Goal: Navigation & Orientation: Find specific page/section

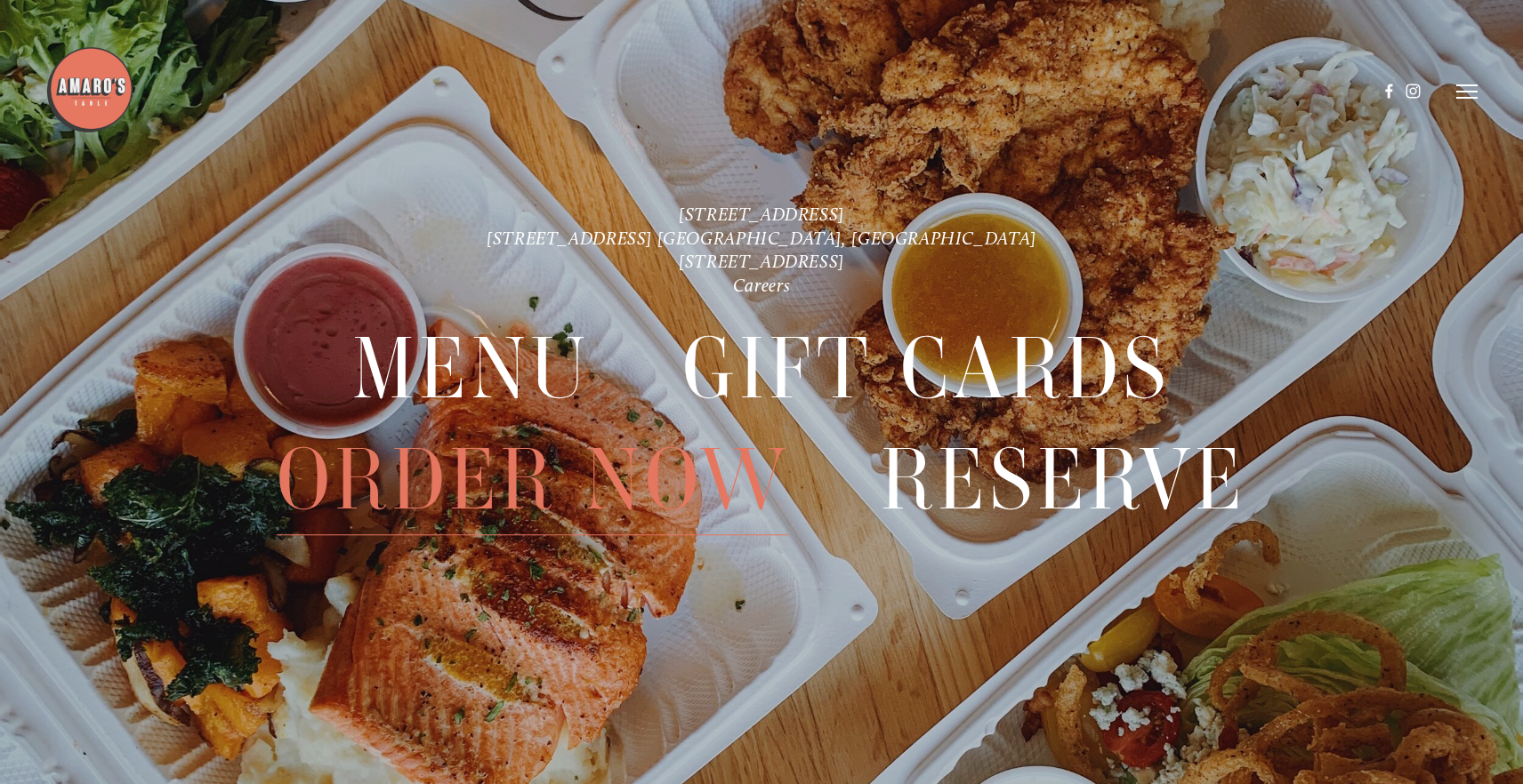
click at [547, 470] on span "Order Now" at bounding box center [532, 480] width 512 height 110
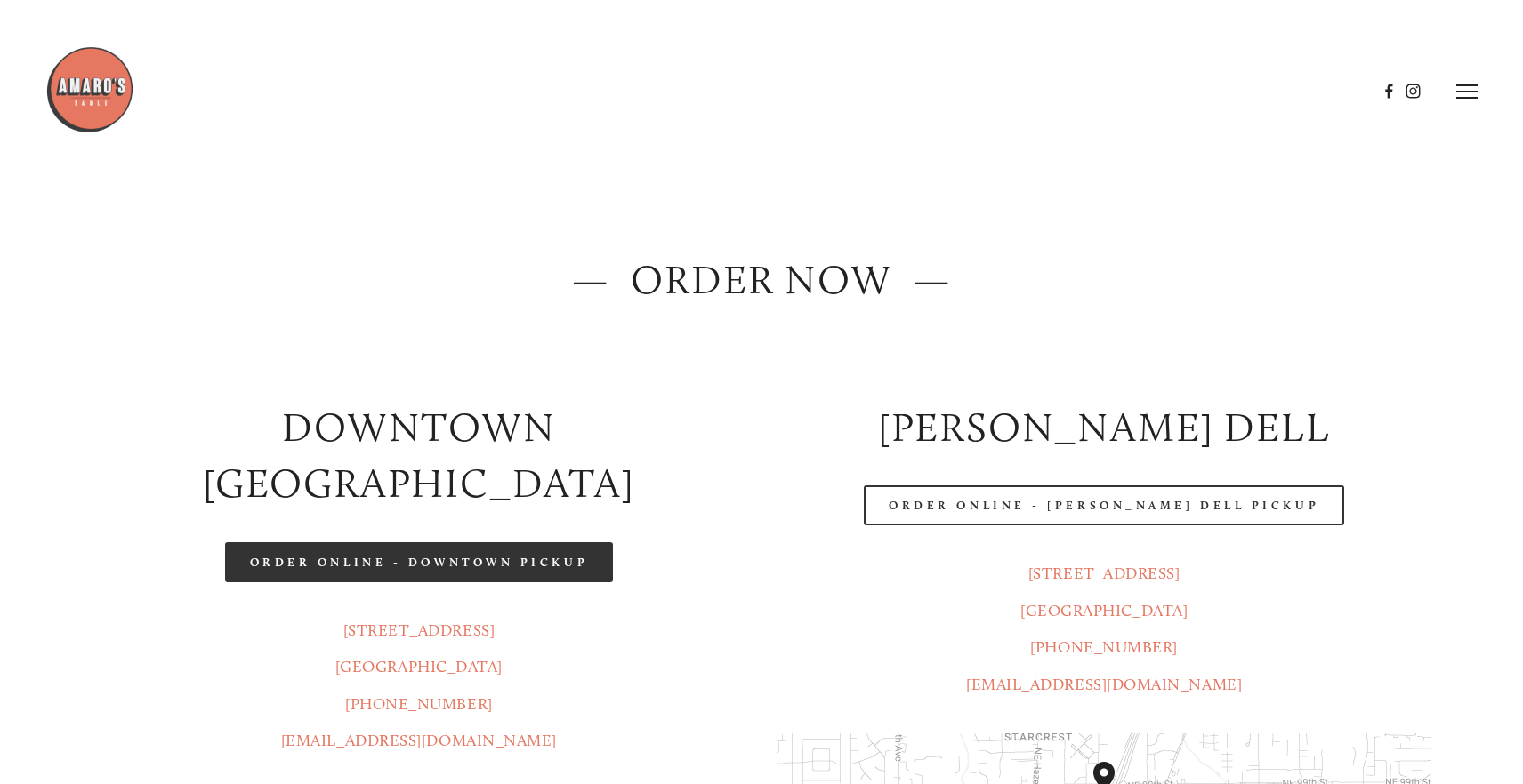
drag, startPoint x: 547, startPoint y: 494, endPoint x: 532, endPoint y: 503, distance: 17.5
click at [547, 543] on link "Order Online - Downtown pickup" at bounding box center [419, 562] width 389 height 40
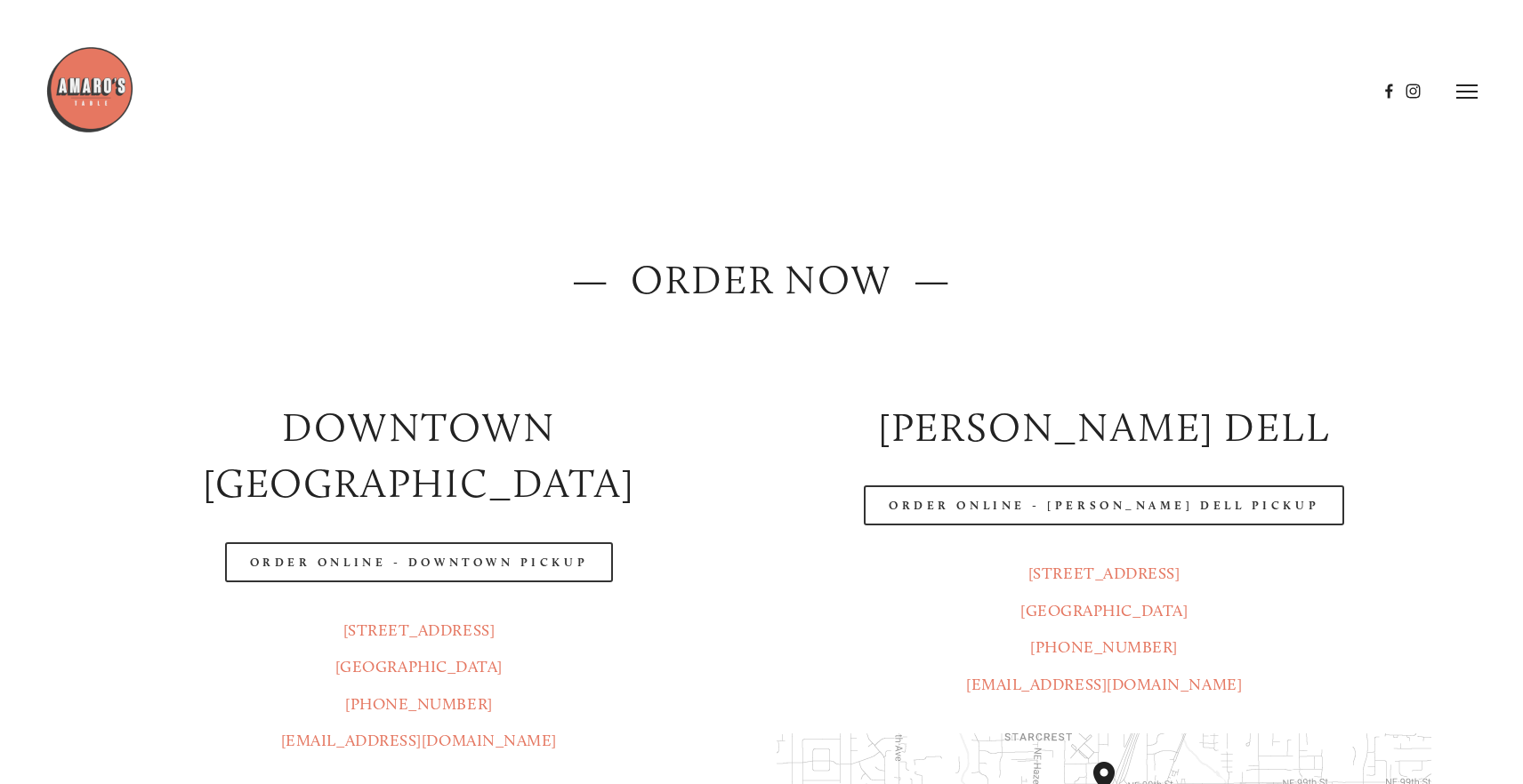
drag, startPoint x: 136, startPoint y: 108, endPoint x: 111, endPoint y: 108, distance: 25.0
click at [134, 108] on div at bounding box center [712, 91] width 1332 height 91
click at [111, 108] on img at bounding box center [90, 90] width 89 height 89
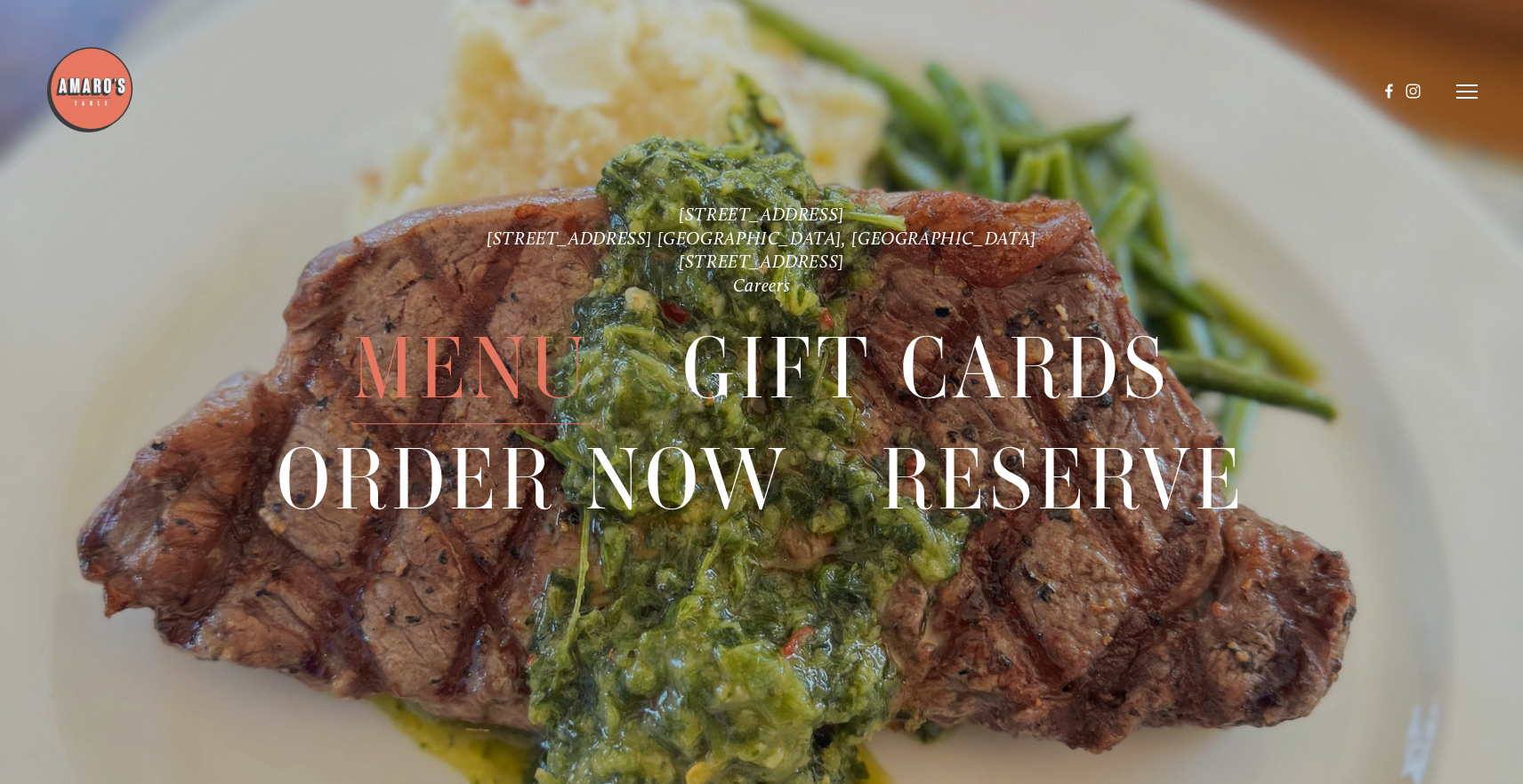
click at [496, 374] on span "Menu" at bounding box center [471, 369] width 239 height 110
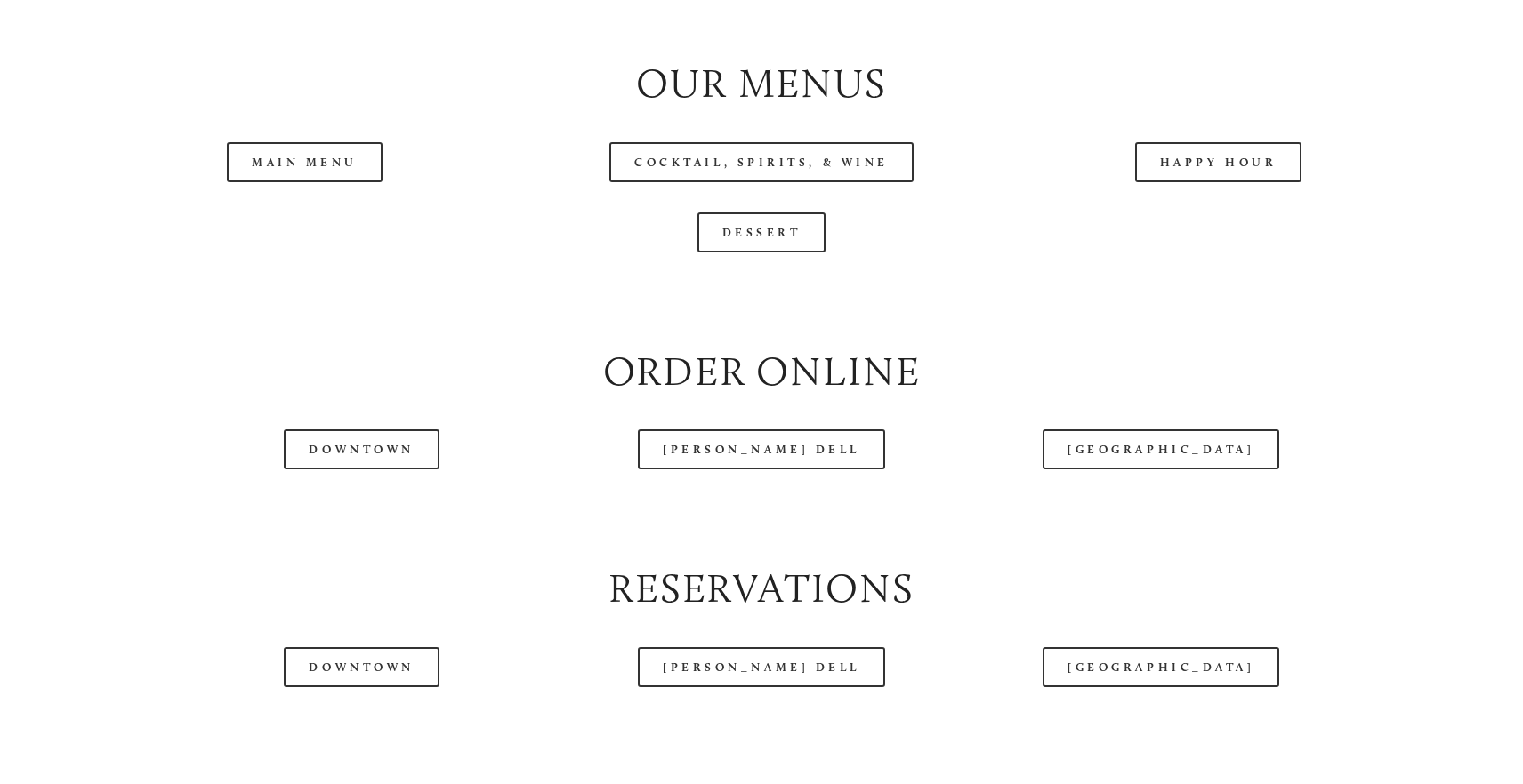
scroll to position [1954, 0]
click at [332, 149] on link "Main Menu" at bounding box center [304, 162] width 155 height 40
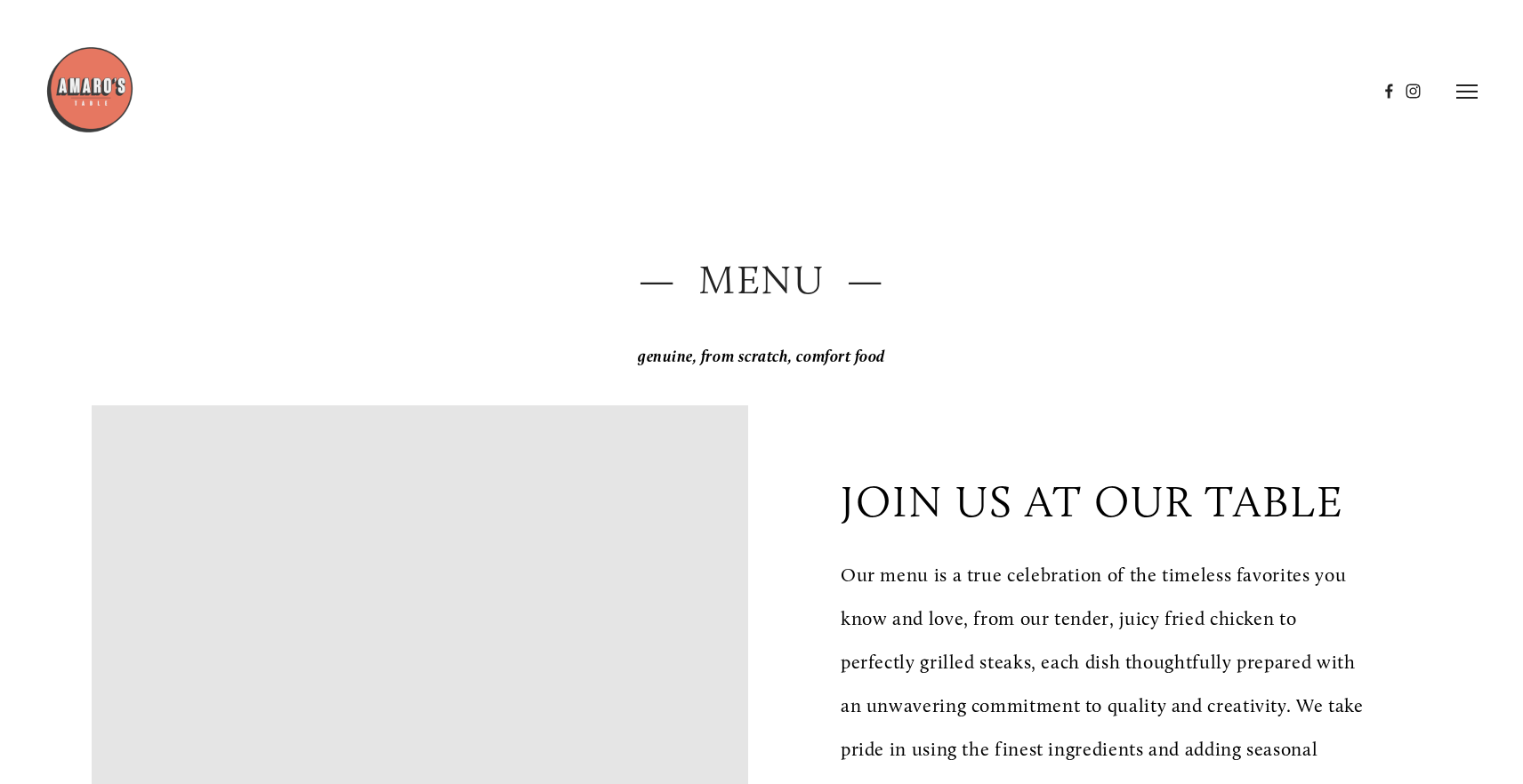
scroll to position [0, 0]
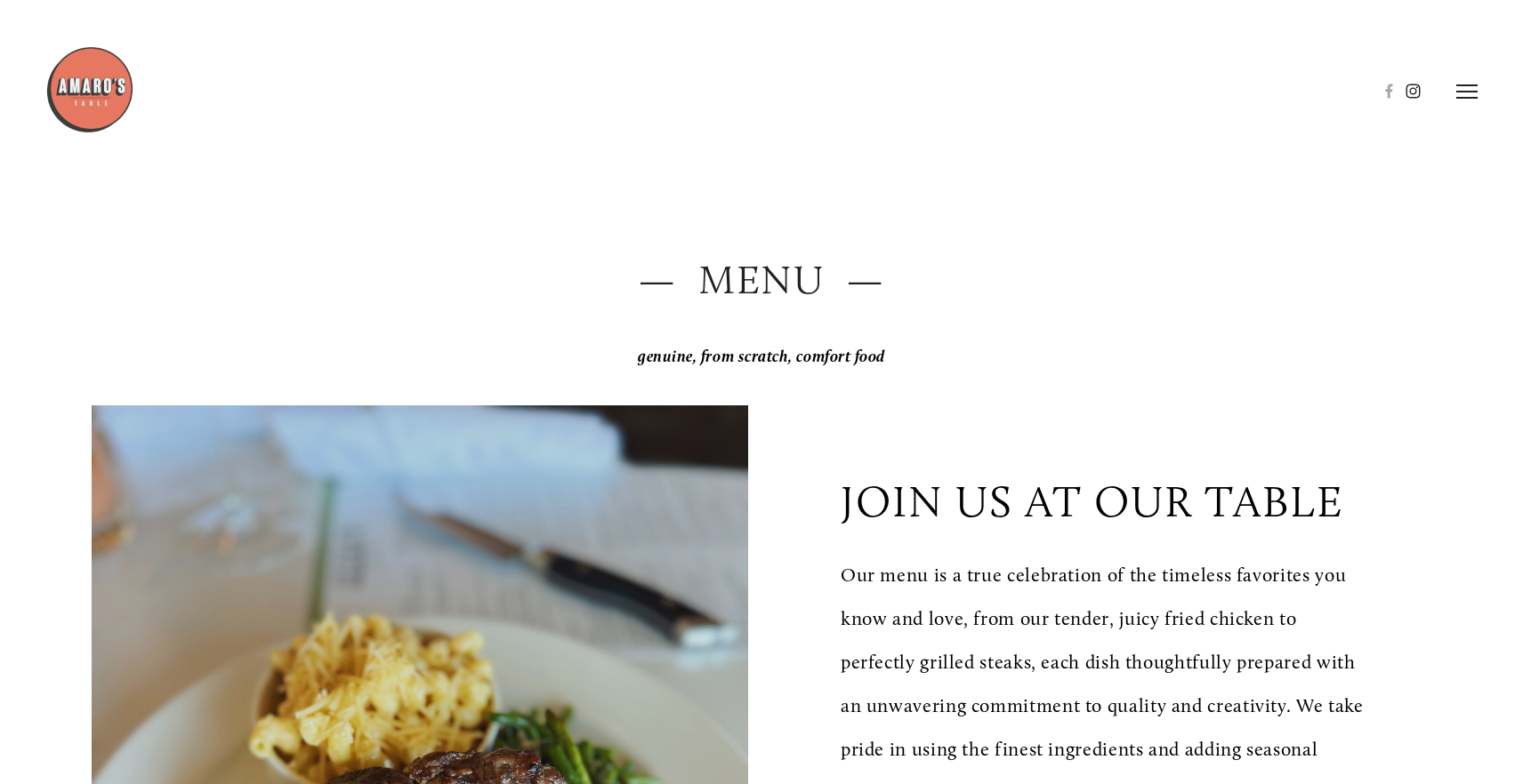
click at [1412, 87] on use at bounding box center [1414, 91] width 31 height 30
click at [1463, 96] on icon at bounding box center [1467, 91] width 22 height 16
drag, startPoint x: 1132, startPoint y: 91, endPoint x: 1265, endPoint y: 434, distance: 367.9
click at [1144, 107] on header "Menu Order Now Visit Gallery 0" at bounding box center [761, 91] width 1523 height 183
